Goal: Task Accomplishment & Management: Use online tool/utility

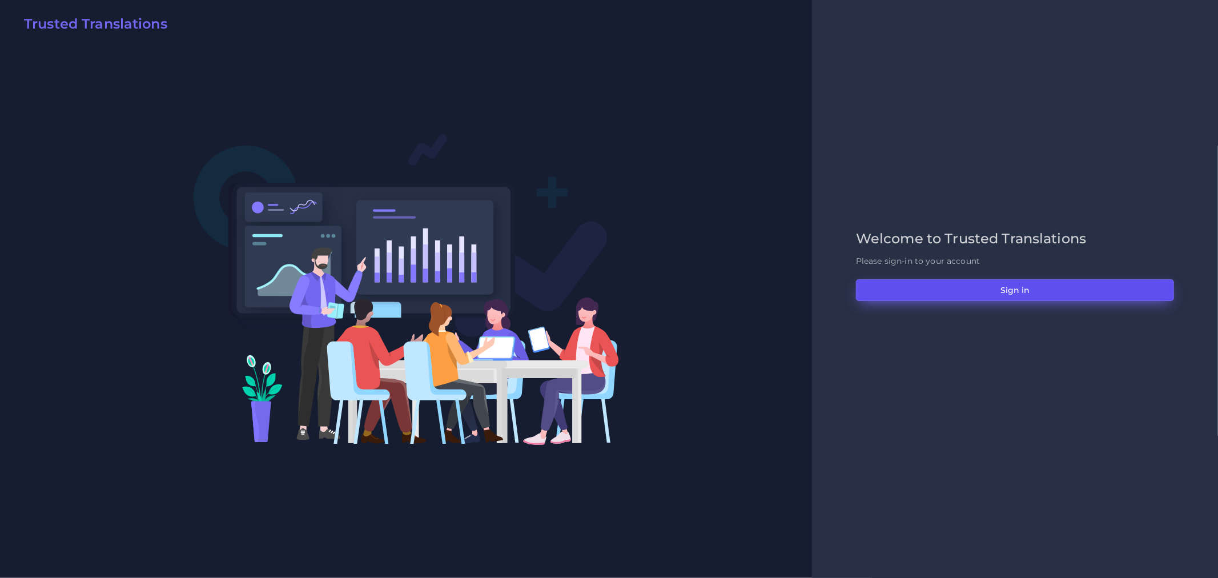
click at [1036, 290] on button "Sign in" at bounding box center [1015, 290] width 318 height 22
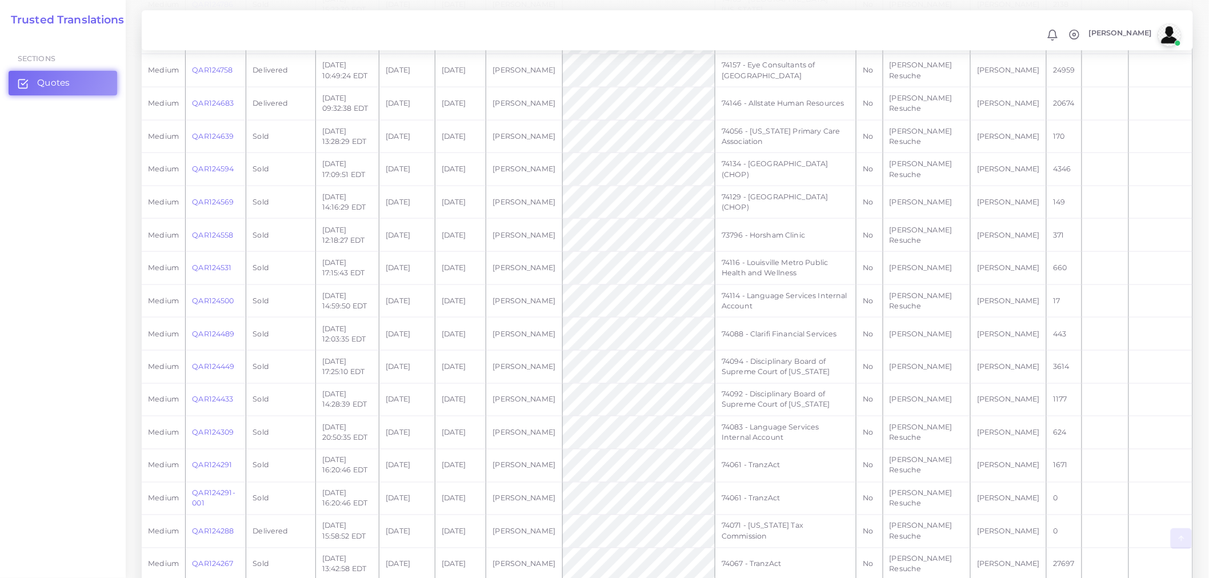
scroll to position [531, 0]
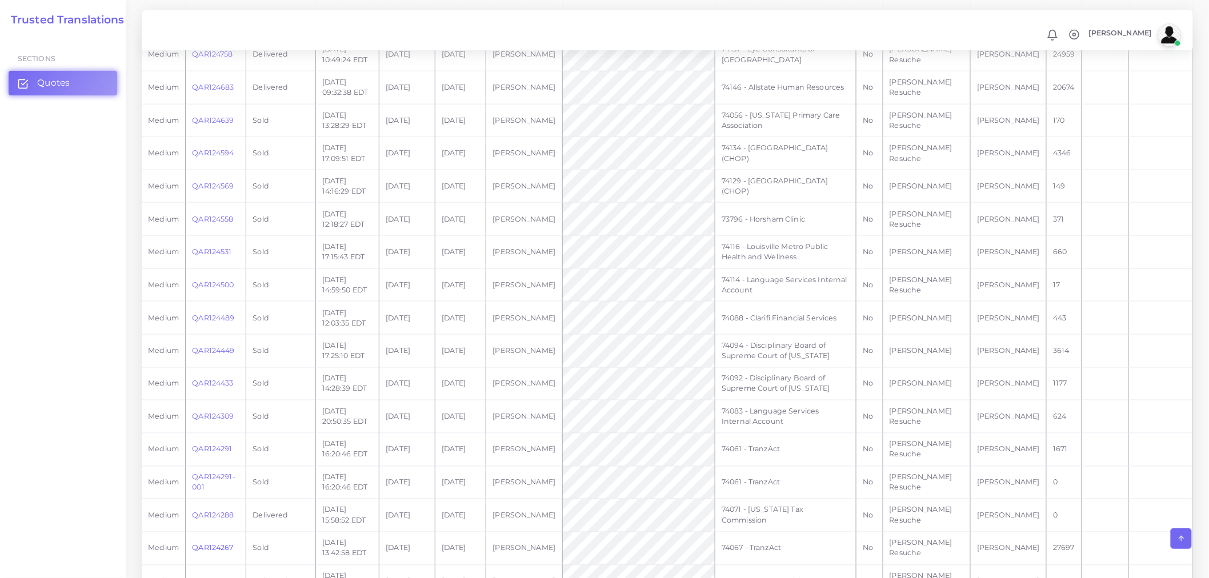
click at [224, 544] on link "QAR124267" at bounding box center [212, 548] width 41 height 9
click at [225, 544] on link "QAR124267" at bounding box center [212, 548] width 41 height 9
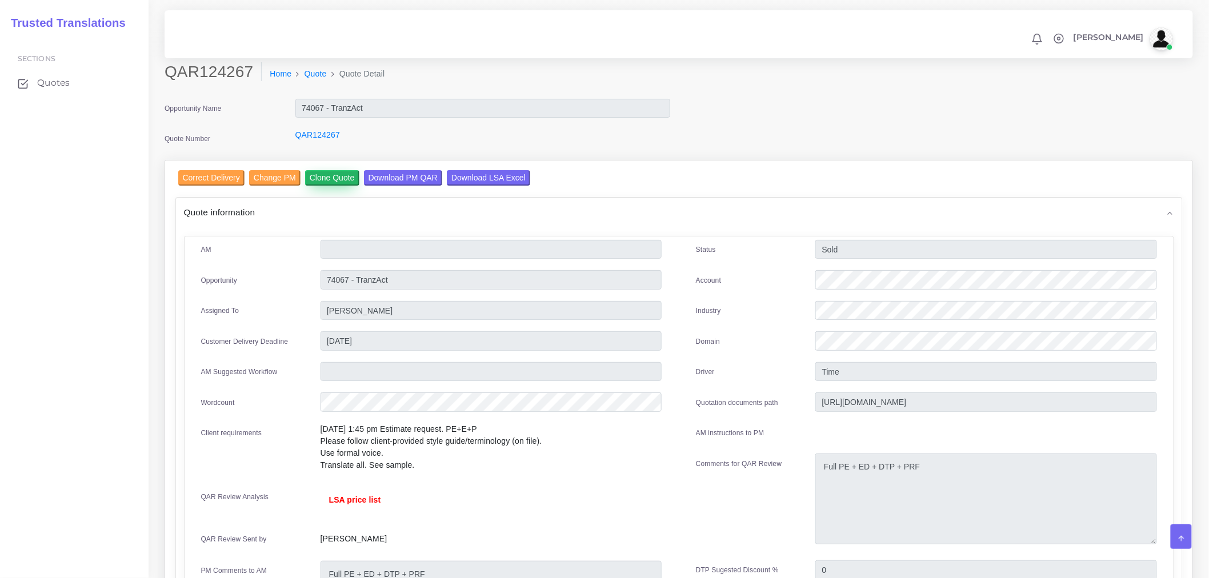
click at [339, 181] on input "Clone Quote" at bounding box center [332, 177] width 54 height 15
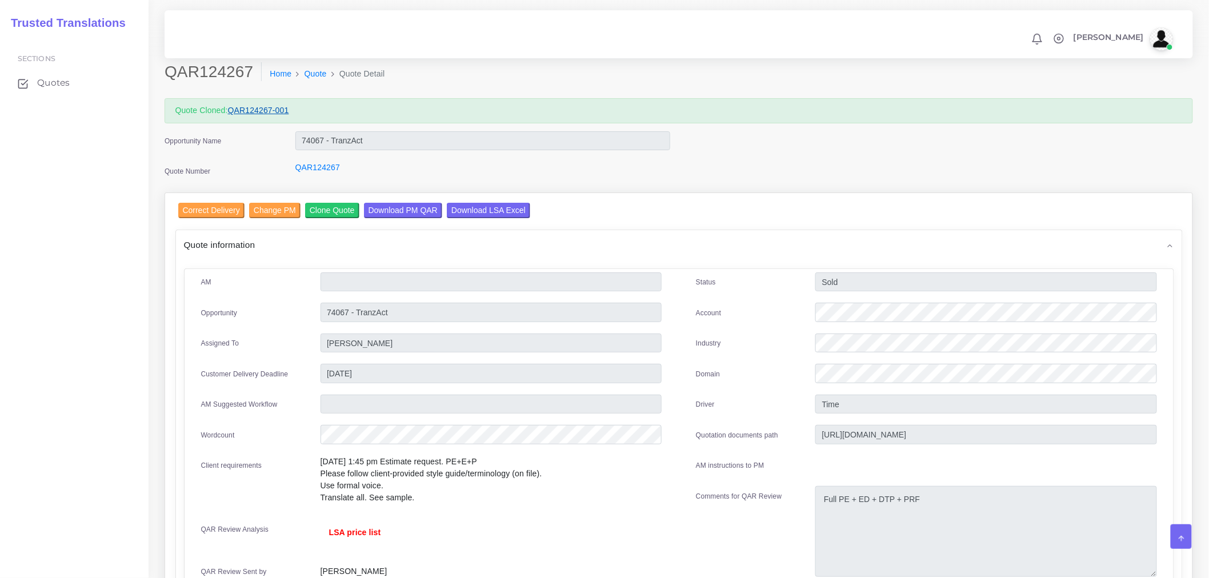
click at [282, 114] on link "QAR124267-001" at bounding box center [258, 110] width 61 height 9
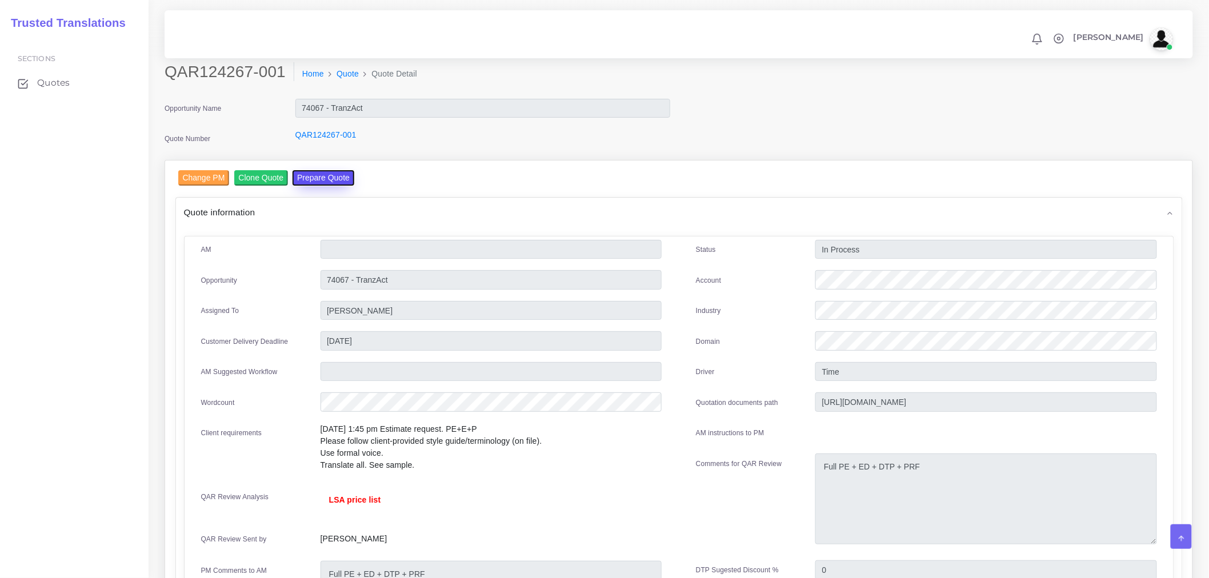
click at [307, 177] on button "Prepare Quote" at bounding box center [323, 177] width 62 height 15
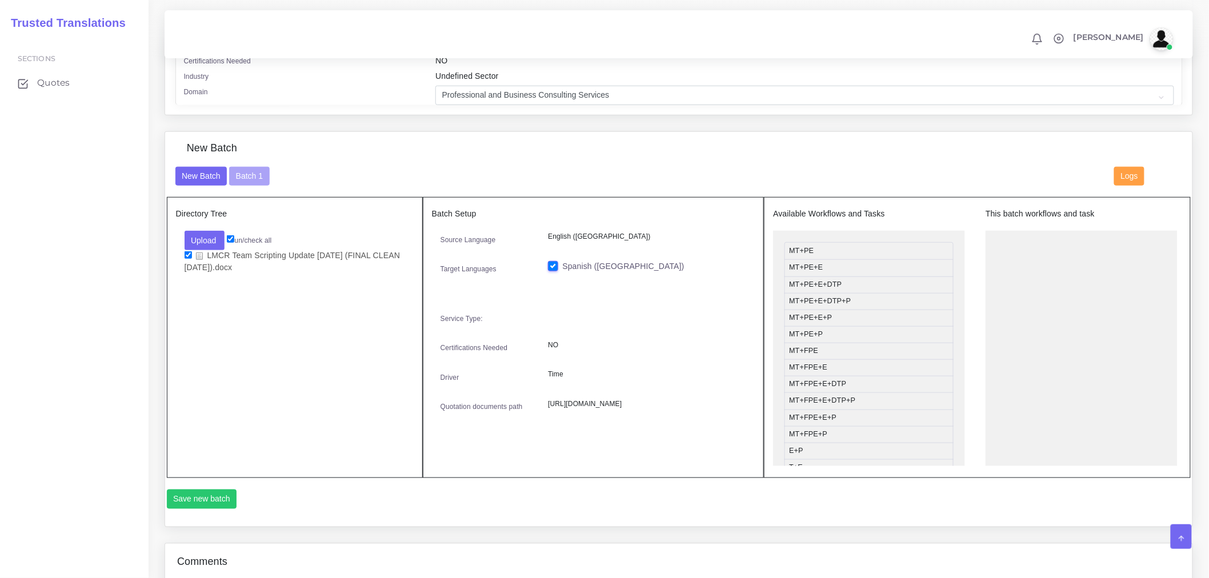
scroll to position [165, 0]
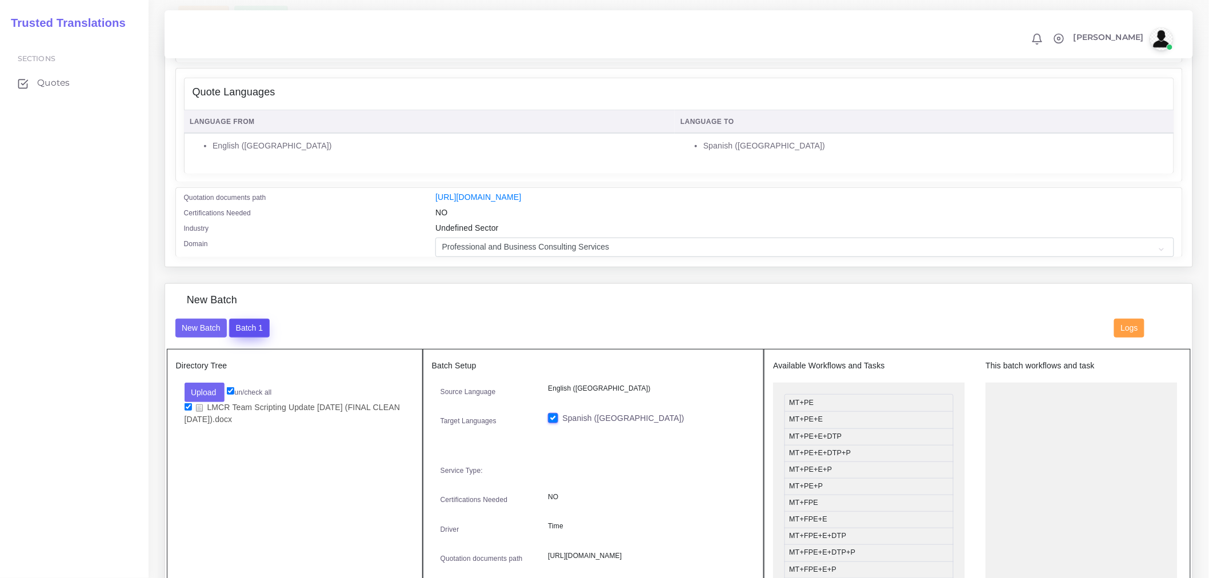
click at [248, 332] on button "Batch 1" at bounding box center [249, 328] width 40 height 19
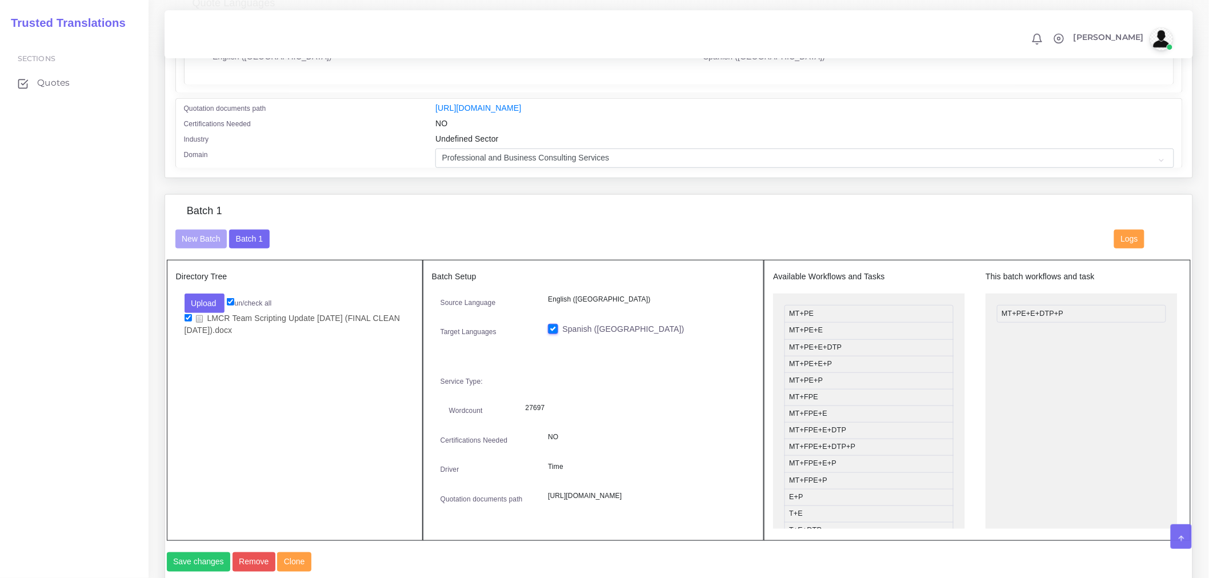
scroll to position [10, 0]
drag, startPoint x: 1076, startPoint y: 309, endPoint x: 840, endPoint y: 362, distance: 241.8
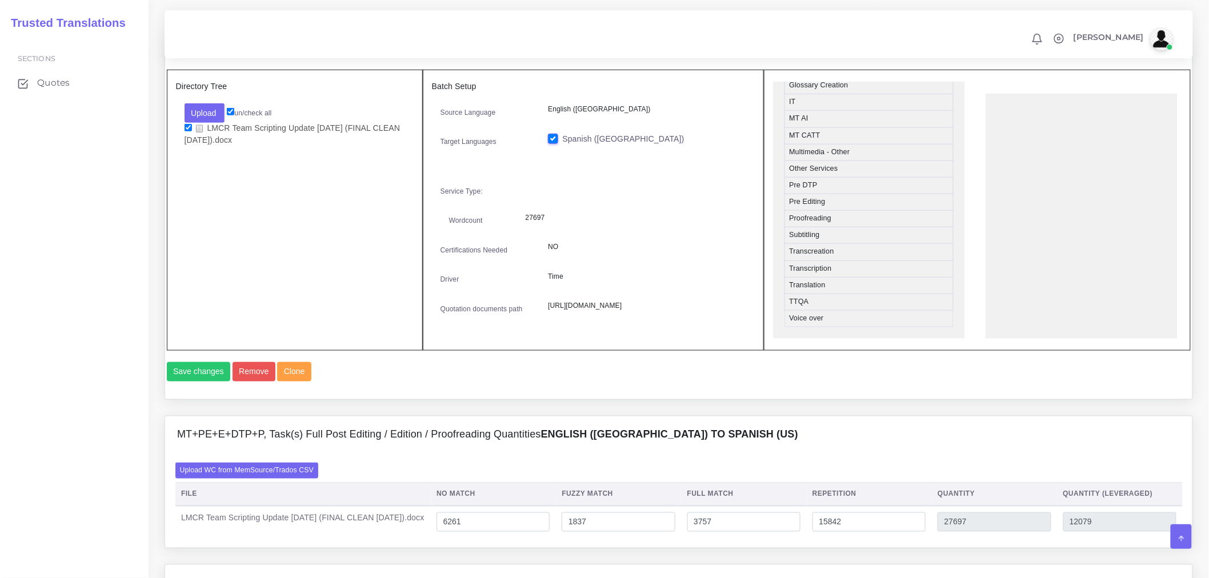
scroll to position [493, 0]
drag, startPoint x: 844, startPoint y: 244, endPoint x: 1038, endPoint y: 133, distance: 223.9
click at [218, 382] on button "Save changes" at bounding box center [199, 371] width 64 height 19
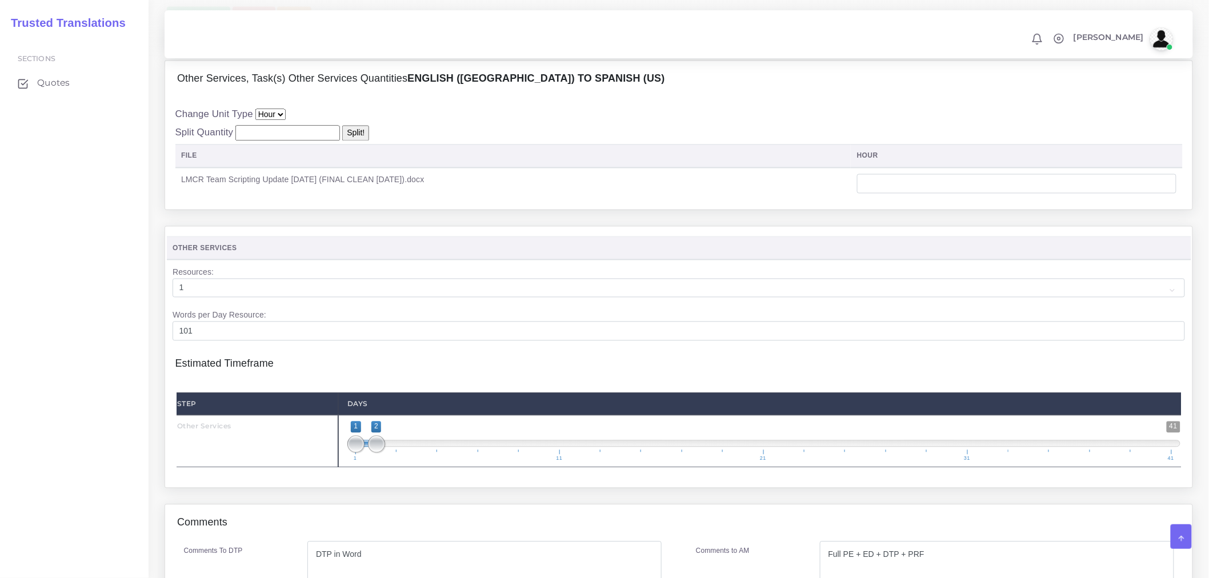
scroll to position [825, 0]
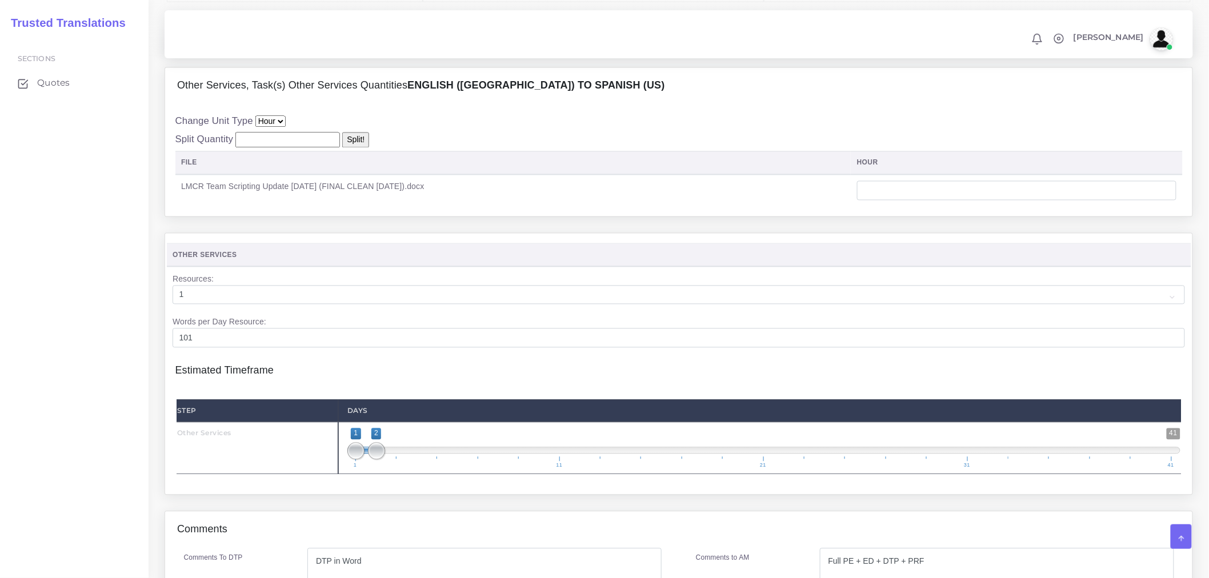
click at [994, 207] on td at bounding box center [1016, 191] width 331 height 32
click at [997, 201] on input "number" at bounding box center [1016, 190] width 319 height 19
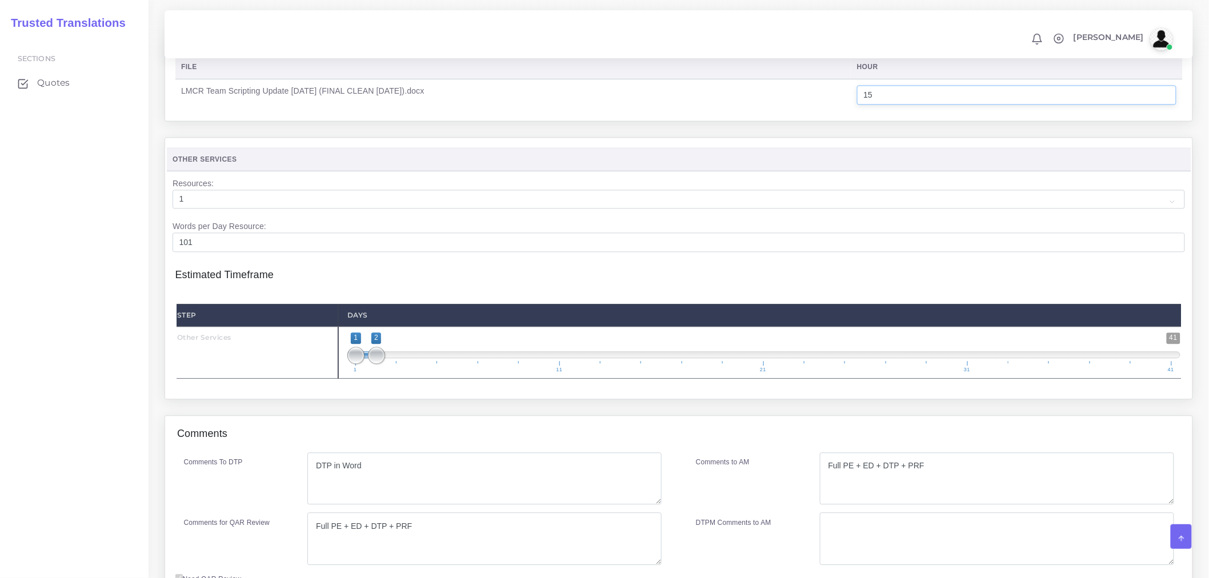
scroll to position [952, 0]
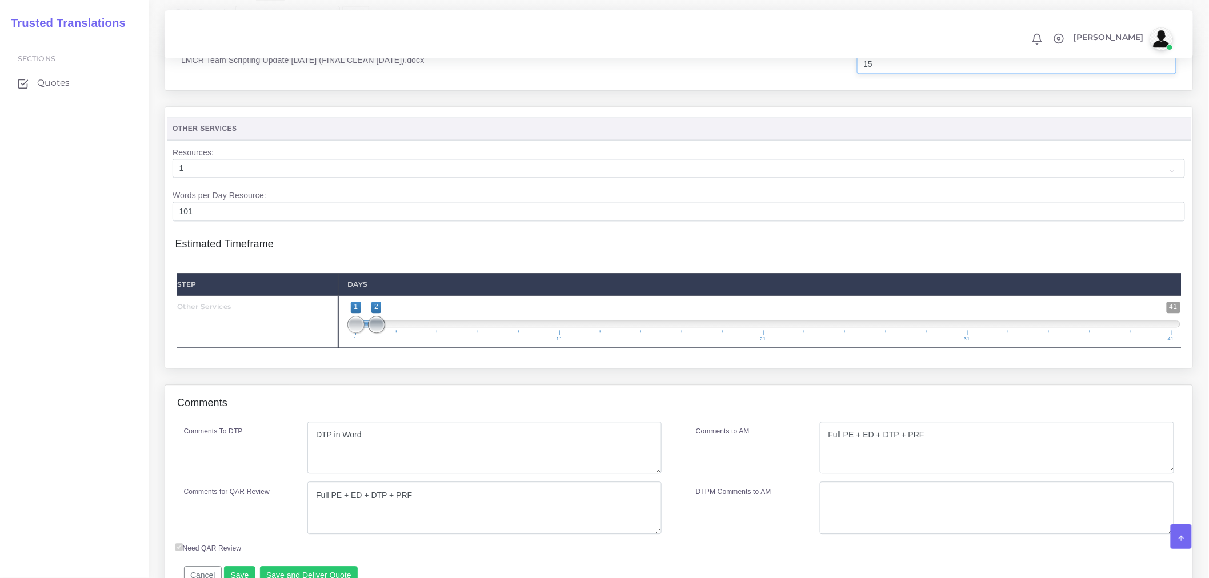
type input "15"
type input "1;3"
drag, startPoint x: 378, startPoint y: 351, endPoint x: 400, endPoint y: 359, distance: 24.2
click at [400, 333] on span at bounding box center [396, 324] width 17 height 17
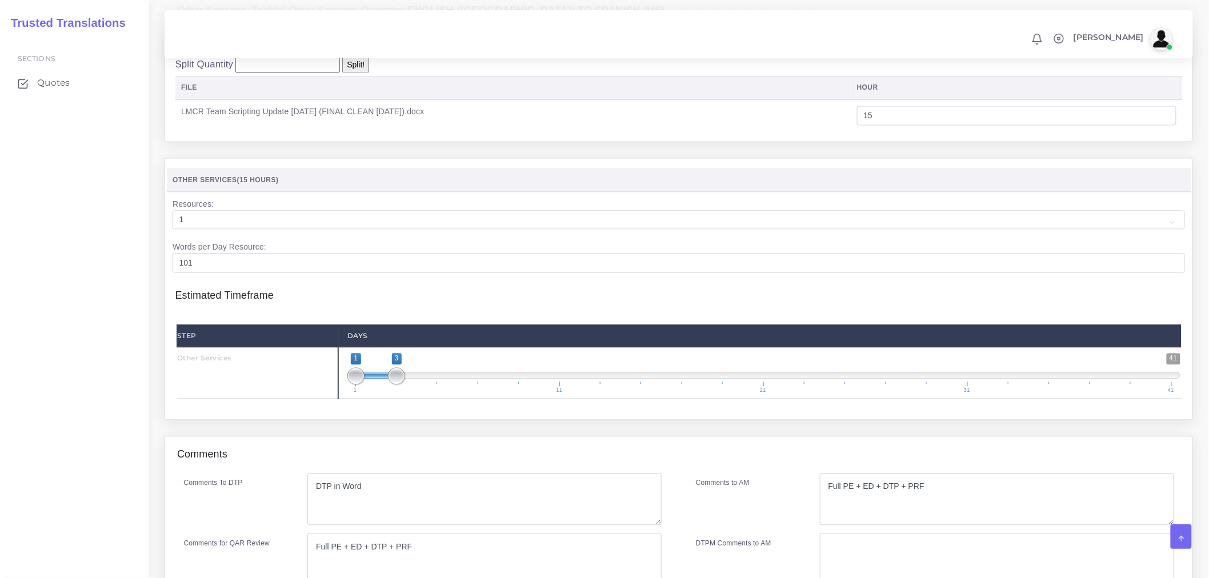
scroll to position [825, 0]
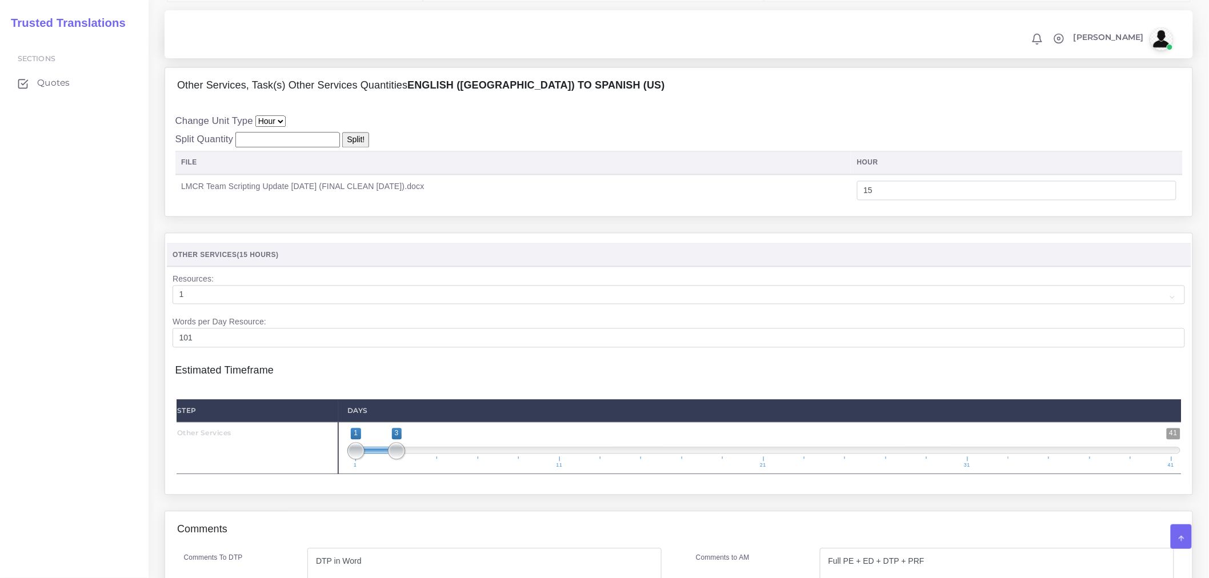
click at [598, 207] on td "LMCR Team Scripting Update 6-20-25 (FINAL CLEAN 8-14-25).docx" at bounding box center [513, 191] width 676 height 32
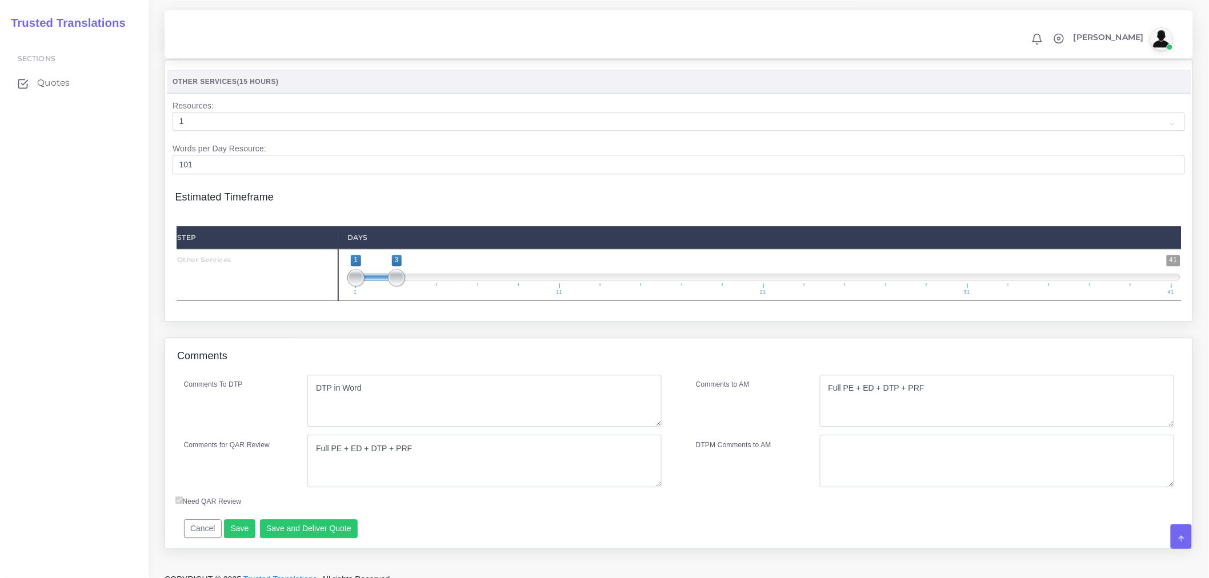
scroll to position [1045, 0]
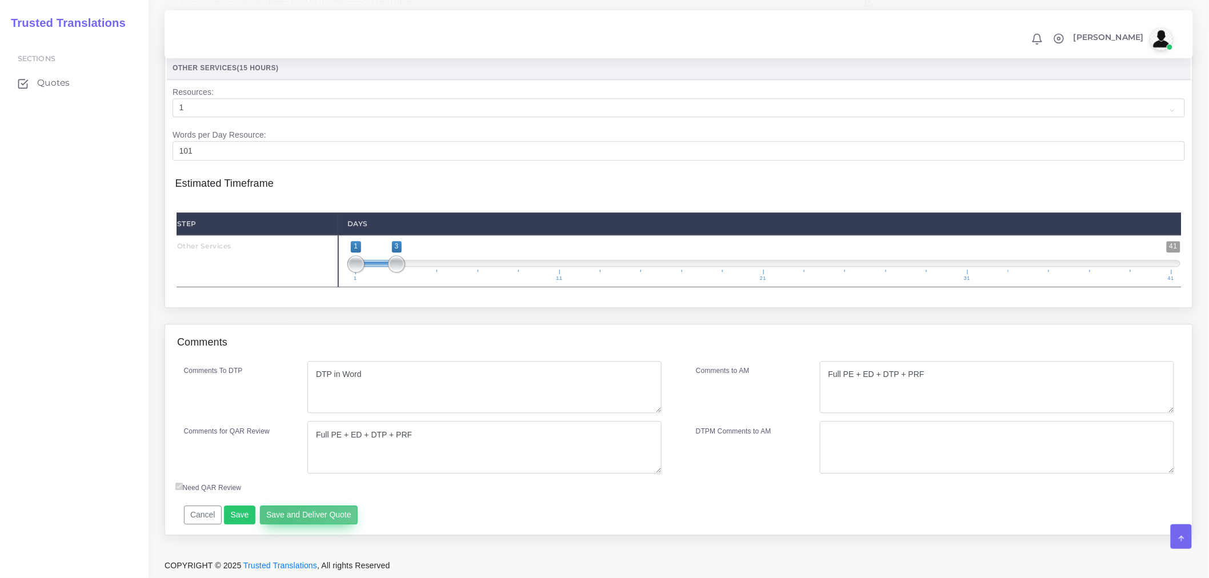
click at [279, 521] on button "Save and Deliver Quote" at bounding box center [309, 515] width 98 height 19
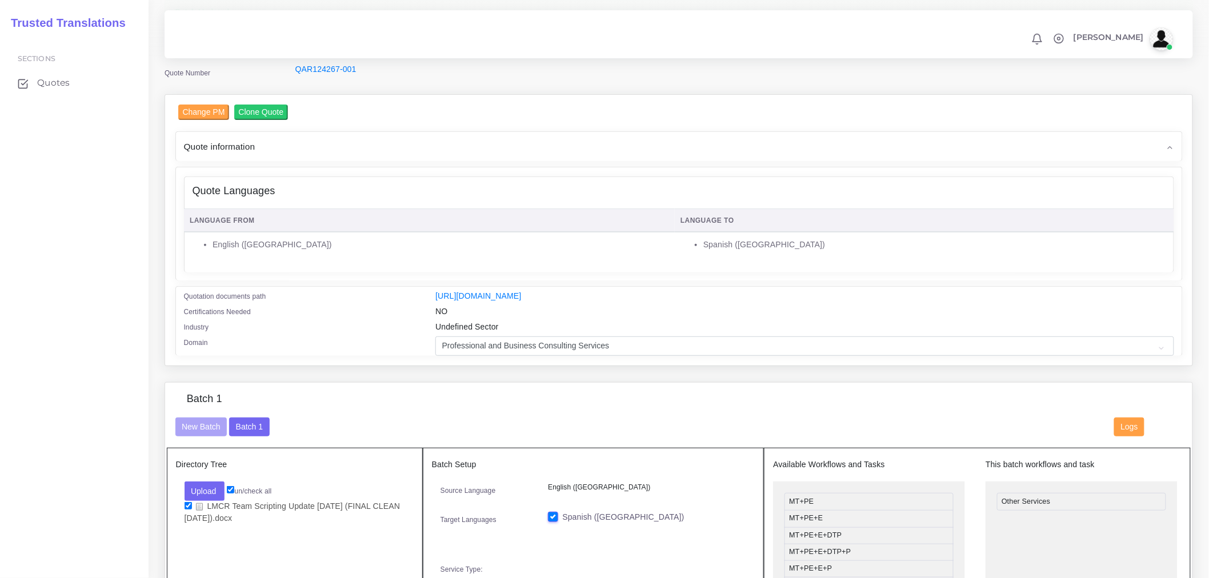
scroll to position [0, 0]
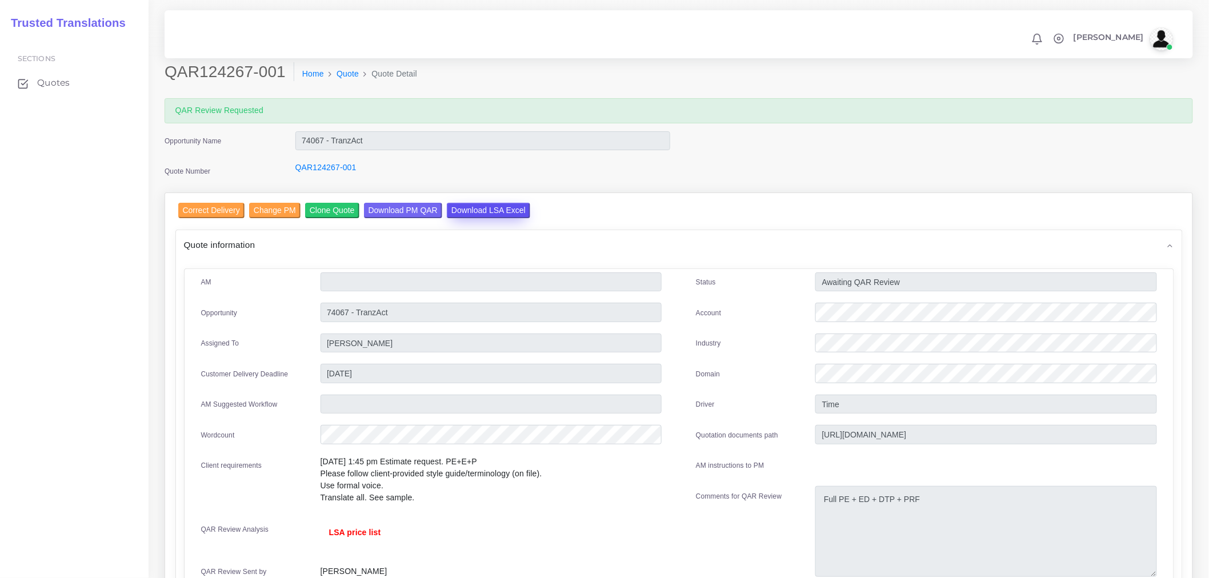
drag, startPoint x: 493, startPoint y: 211, endPoint x: 490, endPoint y: 217, distance: 6.7
click at [493, 211] on input "Download LSA Excel" at bounding box center [488, 210] width 83 height 15
click at [509, 55] on nav "Notifications 0 New Driver Update: Extra Quality renamed to Quality Changed" at bounding box center [679, 34] width 1028 height 48
